Goal: Navigation & Orientation: Find specific page/section

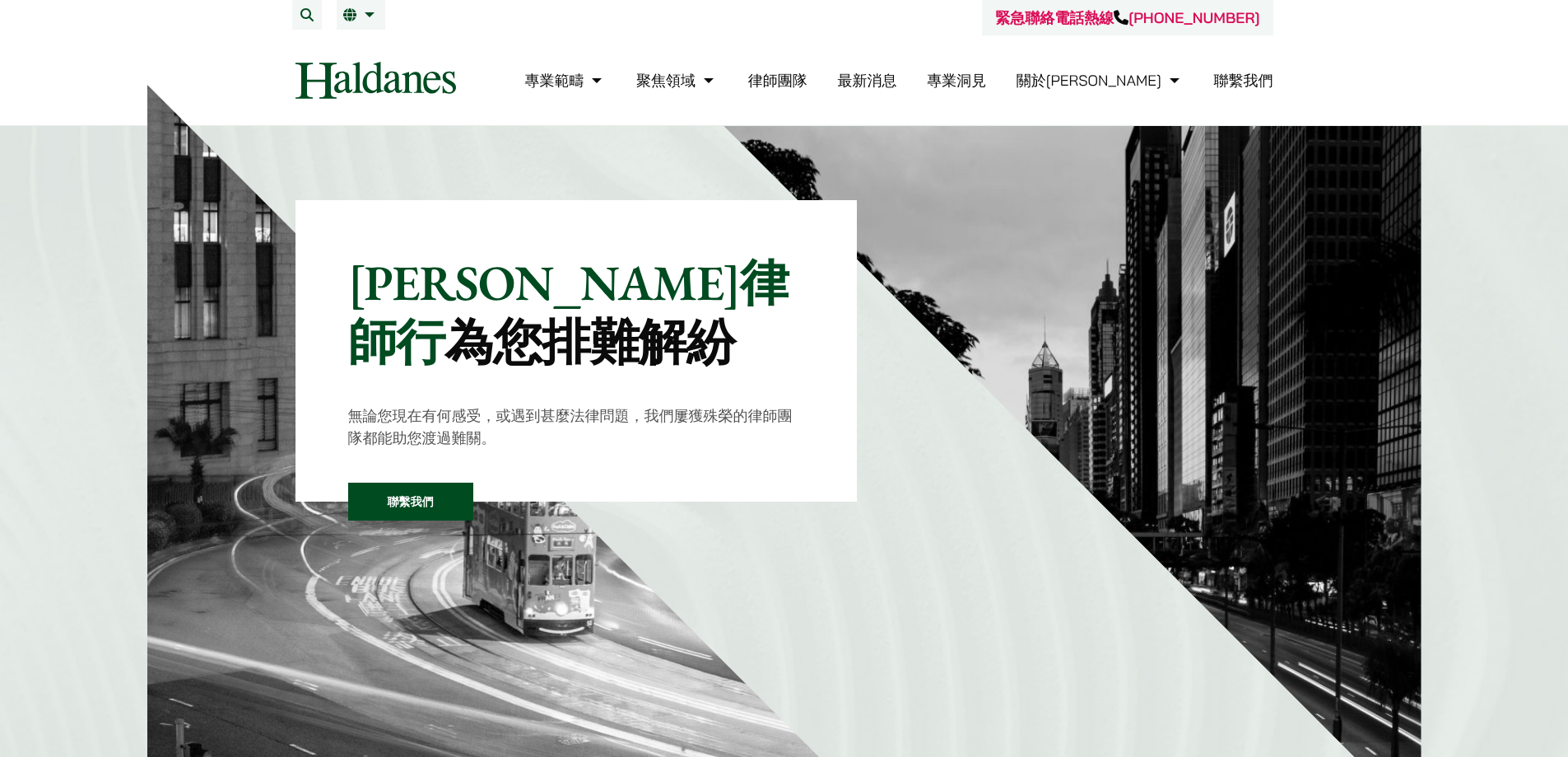
click at [808, 79] on link "律師團隊" at bounding box center [778, 80] width 59 height 19
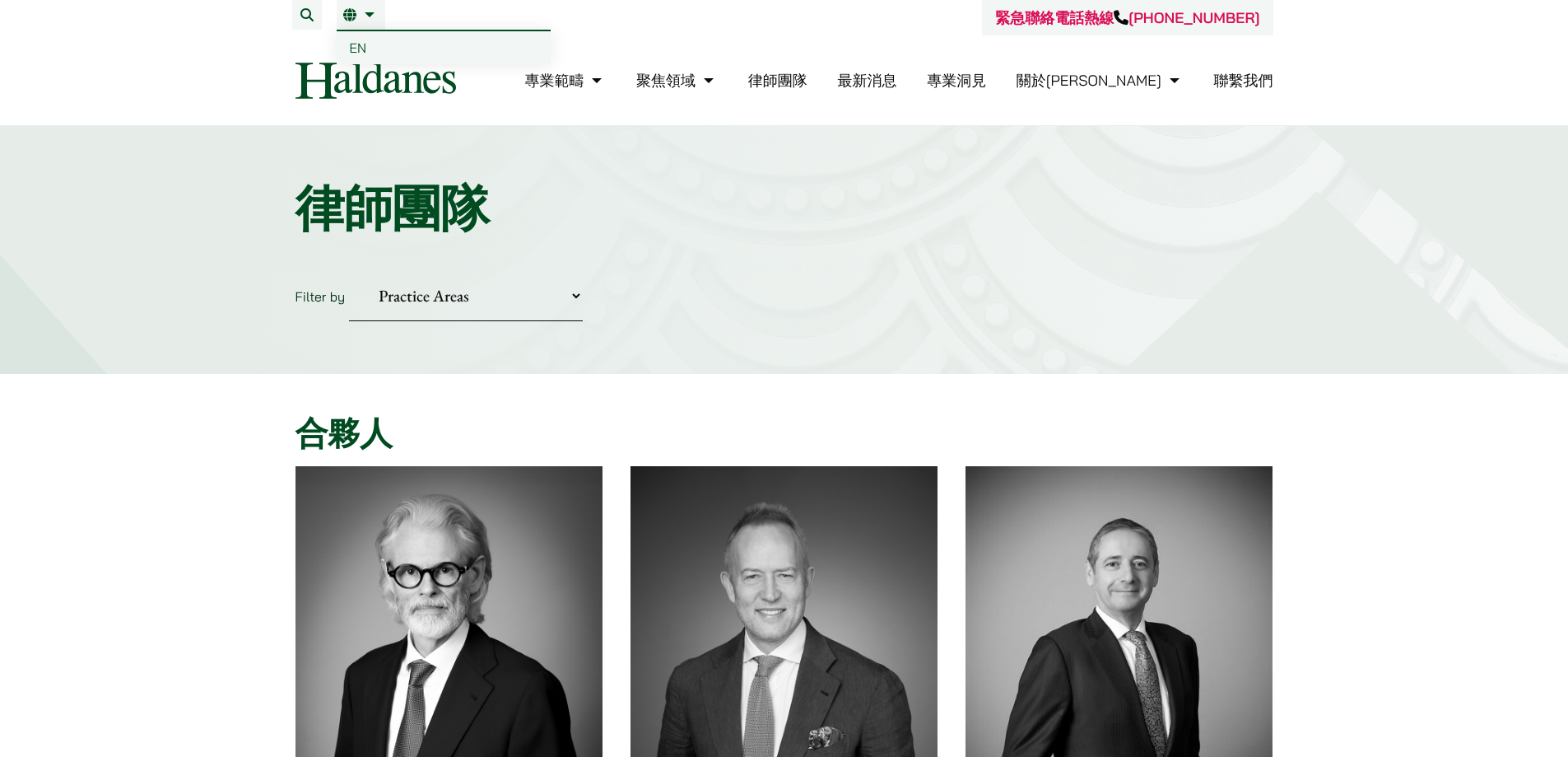
click at [373, 12] on link "繁" at bounding box center [361, 15] width 35 height 13
click at [357, 47] on span "EN" at bounding box center [358, 48] width 18 height 17
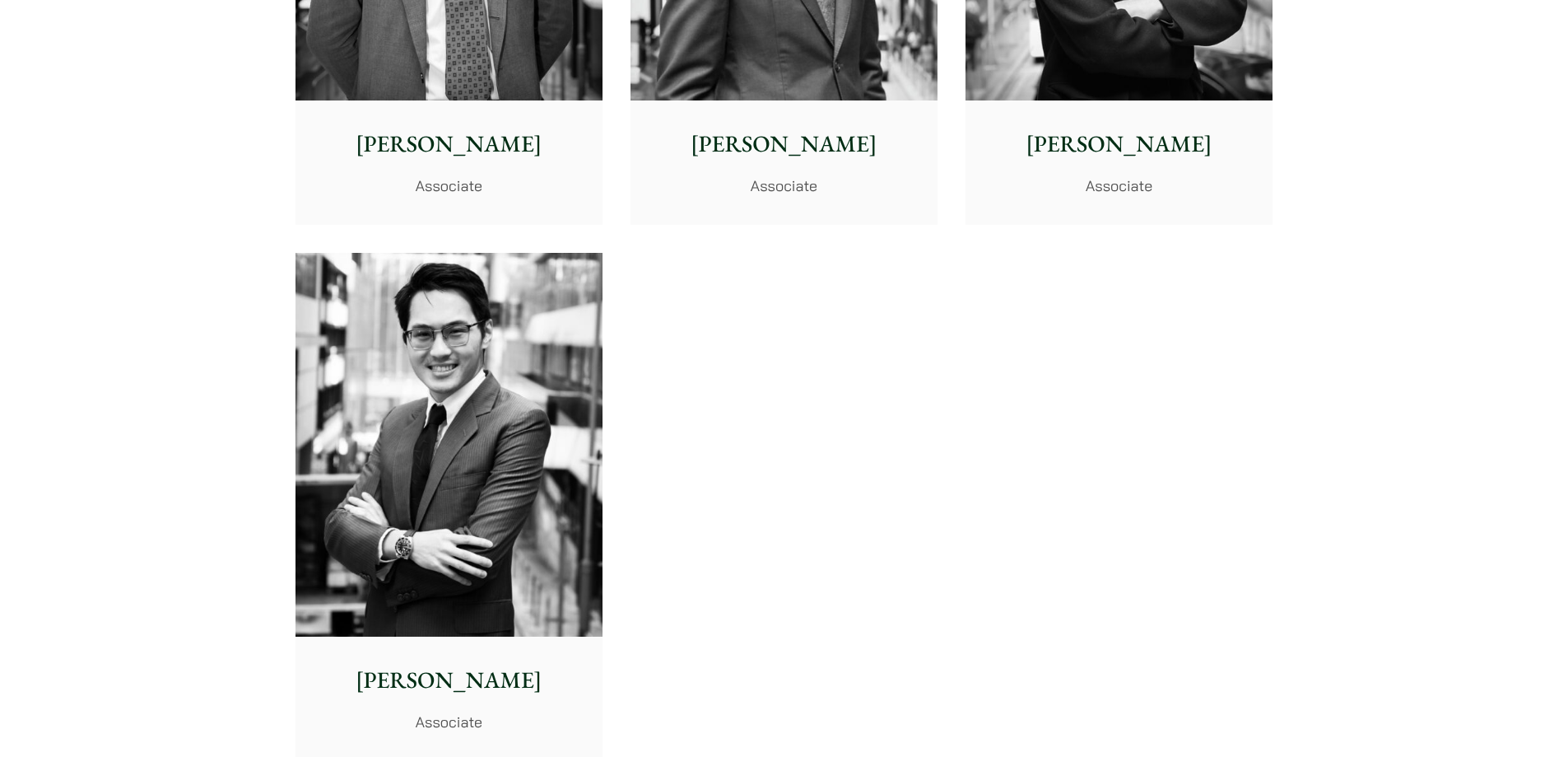
scroll to position [6834, 0]
